Goal: Transaction & Acquisition: Subscribe to service/newsletter

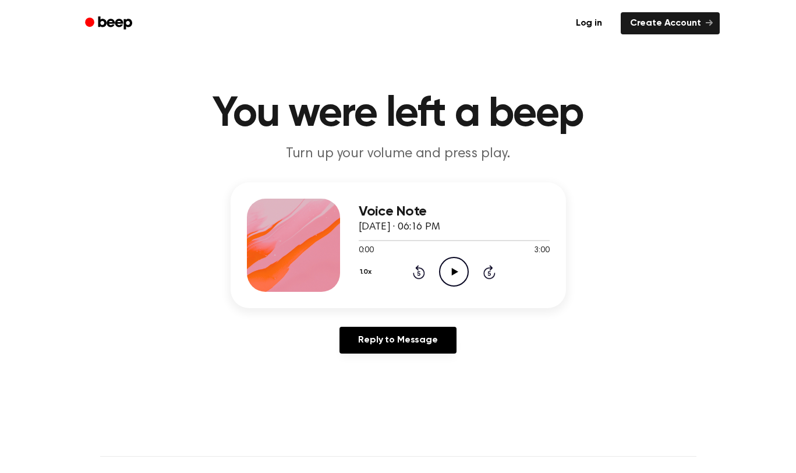
click at [446, 267] on icon "Play Audio" at bounding box center [454, 272] width 30 height 30
click at [454, 271] on icon "Pause Audio" at bounding box center [454, 272] width 30 height 30
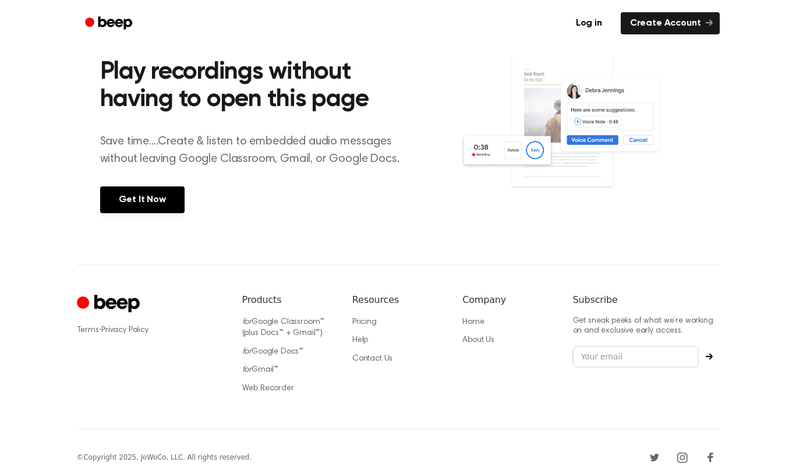
scroll to position [467, 0]
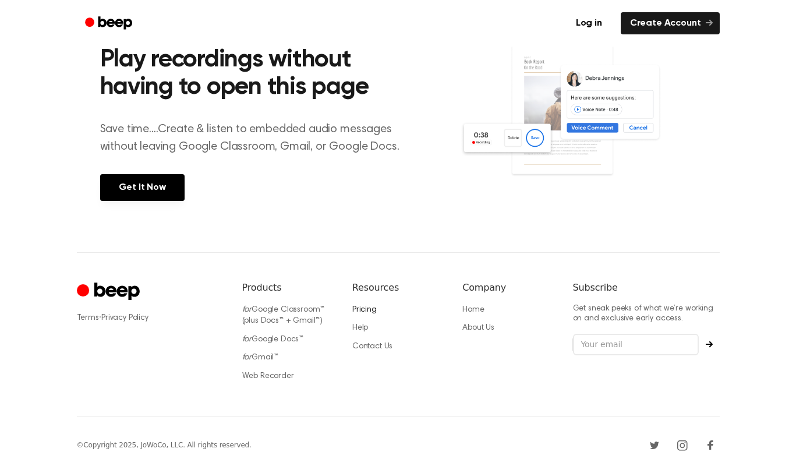
click at [371, 306] on link "Pricing" at bounding box center [364, 310] width 24 height 8
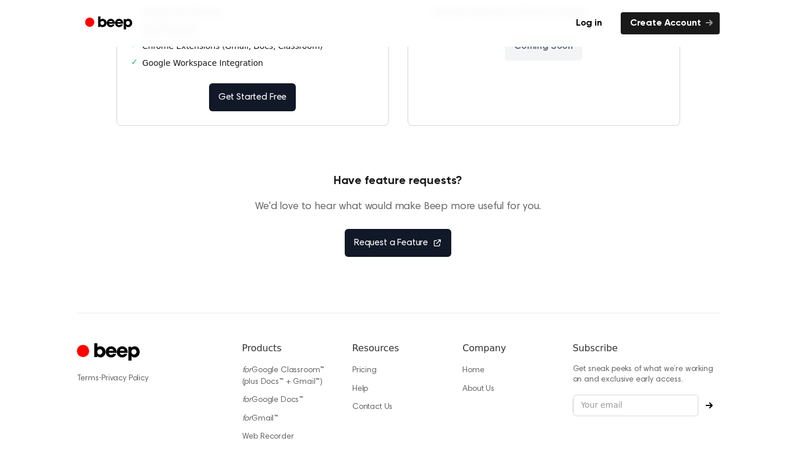
scroll to position [439, 0]
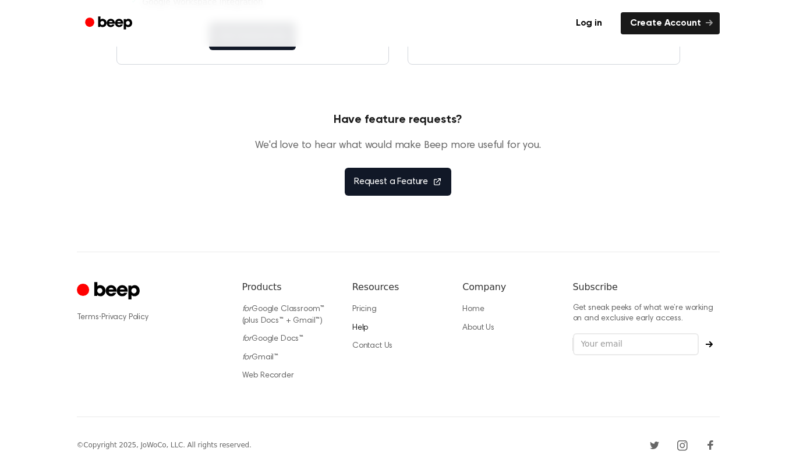
click at [355, 326] on link "Help" at bounding box center [360, 328] width 16 height 8
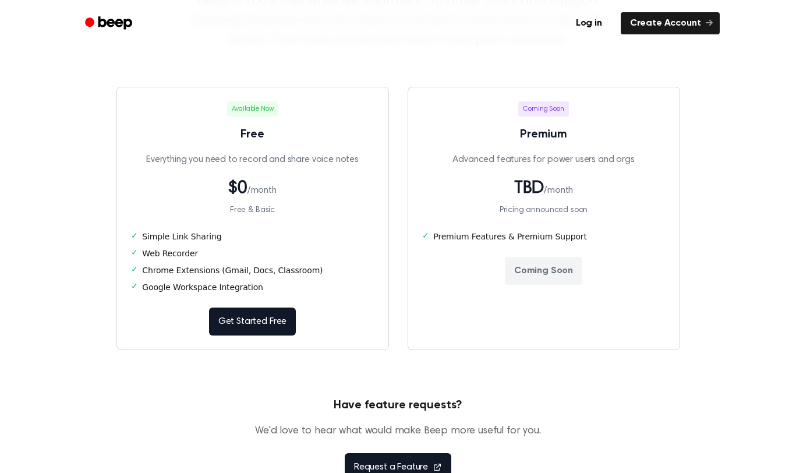
scroll to position [0, 0]
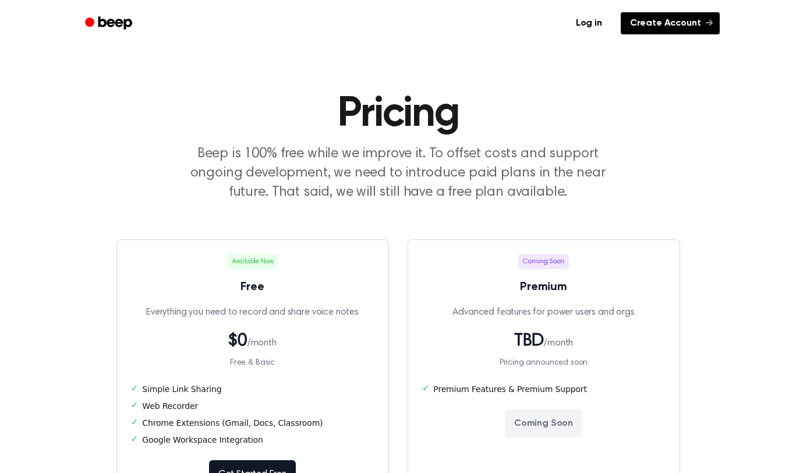
click at [677, 28] on link "Create Account" at bounding box center [670, 23] width 99 height 22
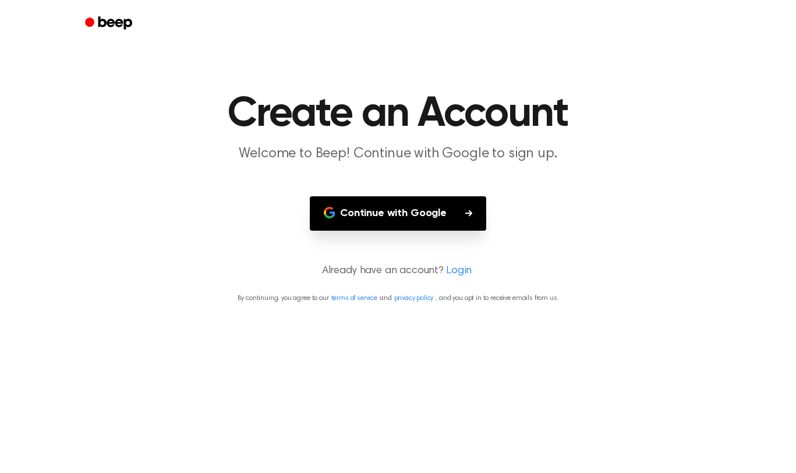
click at [427, 211] on button "Continue with Google" at bounding box center [398, 213] width 176 height 34
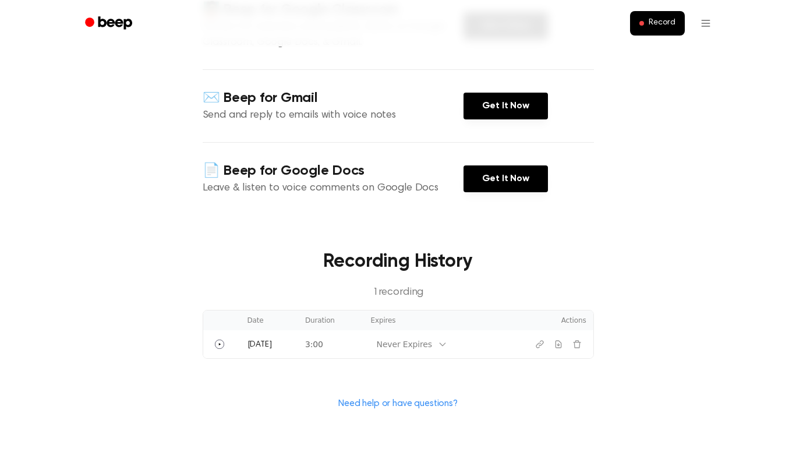
scroll to position [192, 0]
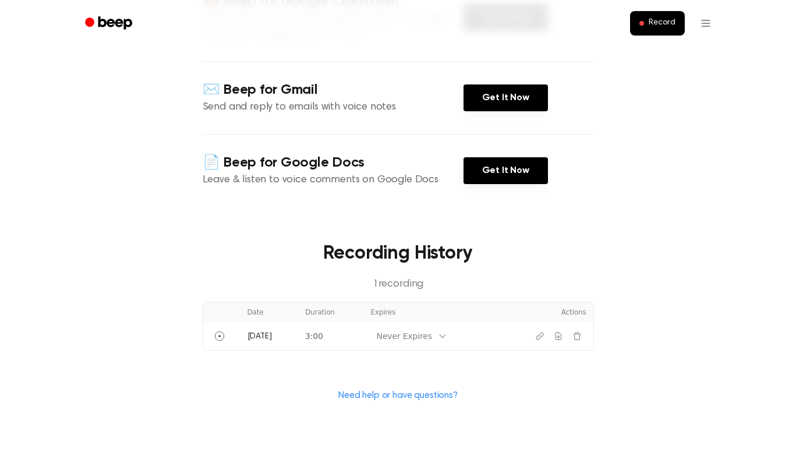
click at [448, 397] on link "Need help or have questions?" at bounding box center [397, 395] width 119 height 9
